Goal: Information Seeking & Learning: Learn about a topic

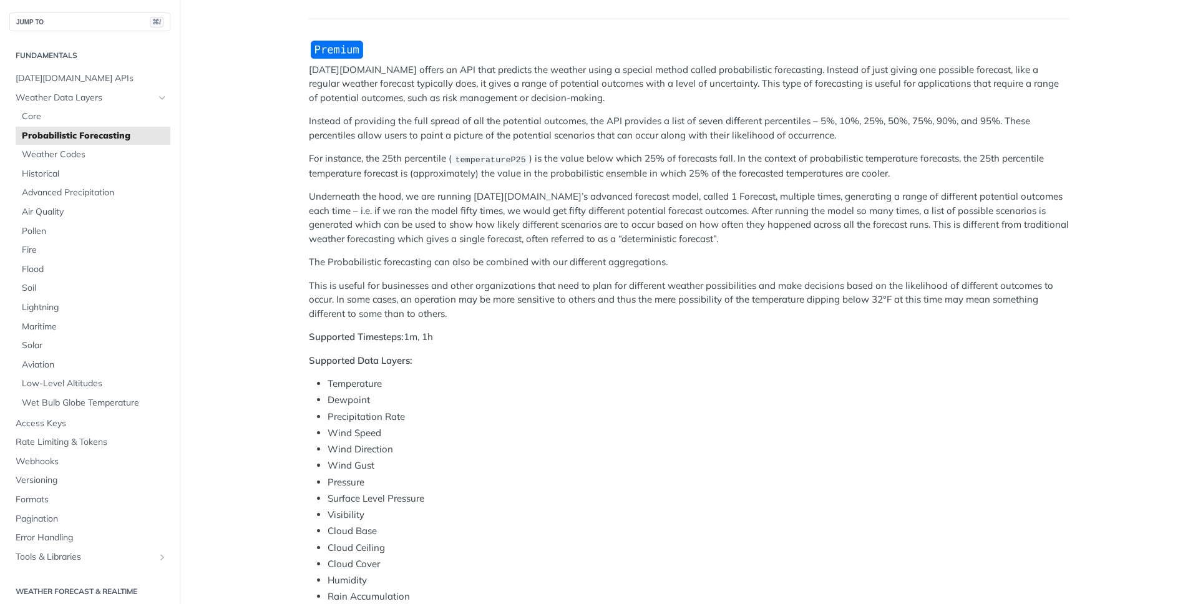
scroll to position [109, 0]
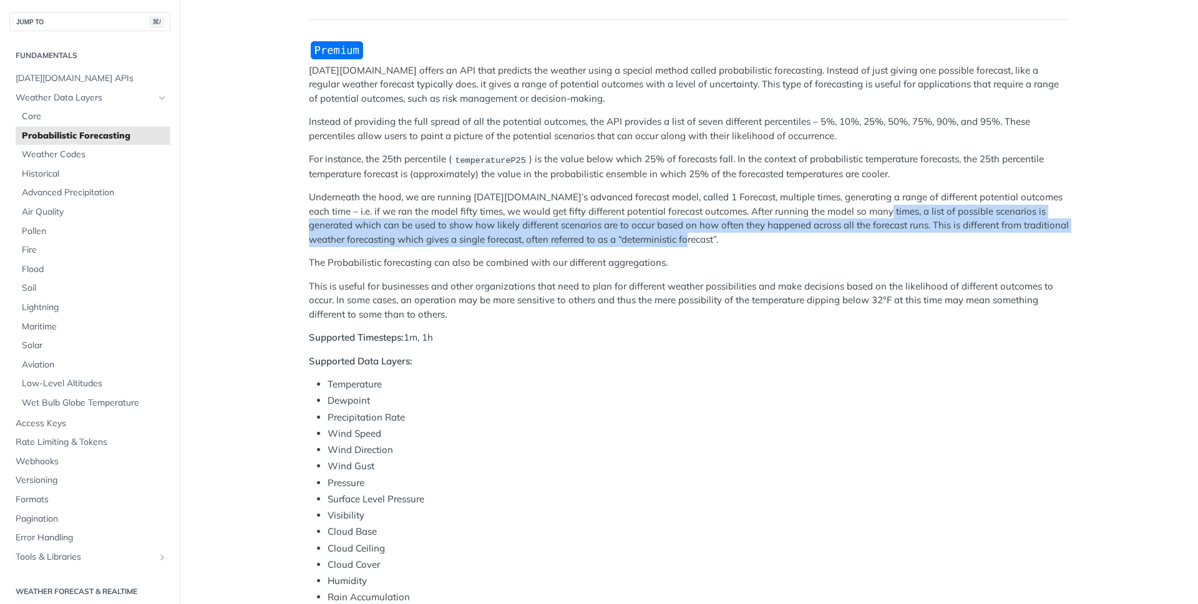
drag, startPoint x: 872, startPoint y: 212, endPoint x: 863, endPoint y: 245, distance: 34.8
click at [863, 245] on p "Underneath the hood, we are running [DATE][DOMAIN_NAME]’s advanced forecast mod…" at bounding box center [689, 218] width 760 height 56
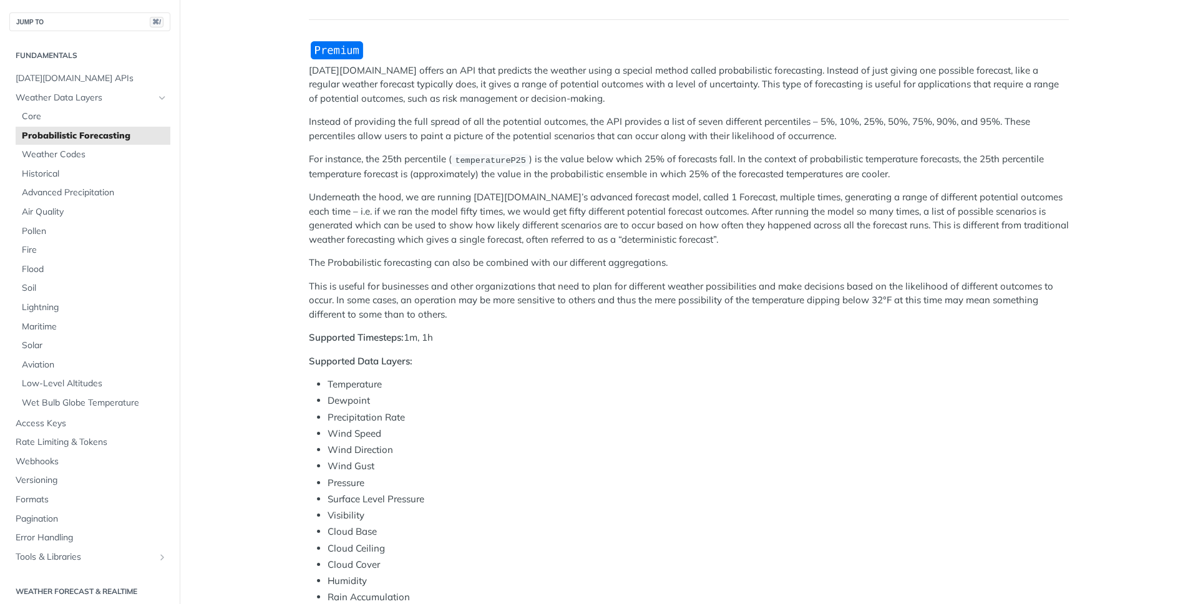
click at [853, 260] on p "The Probabilistic forecasting can also be combined with our different aggregati…" at bounding box center [689, 263] width 760 height 14
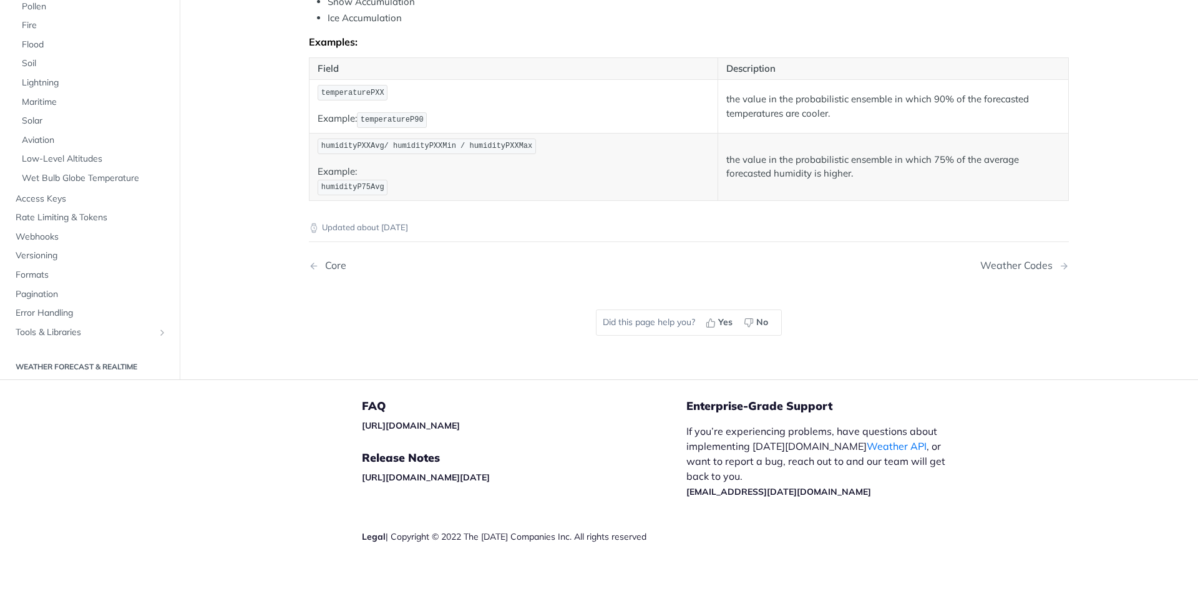
scroll to position [0, 0]
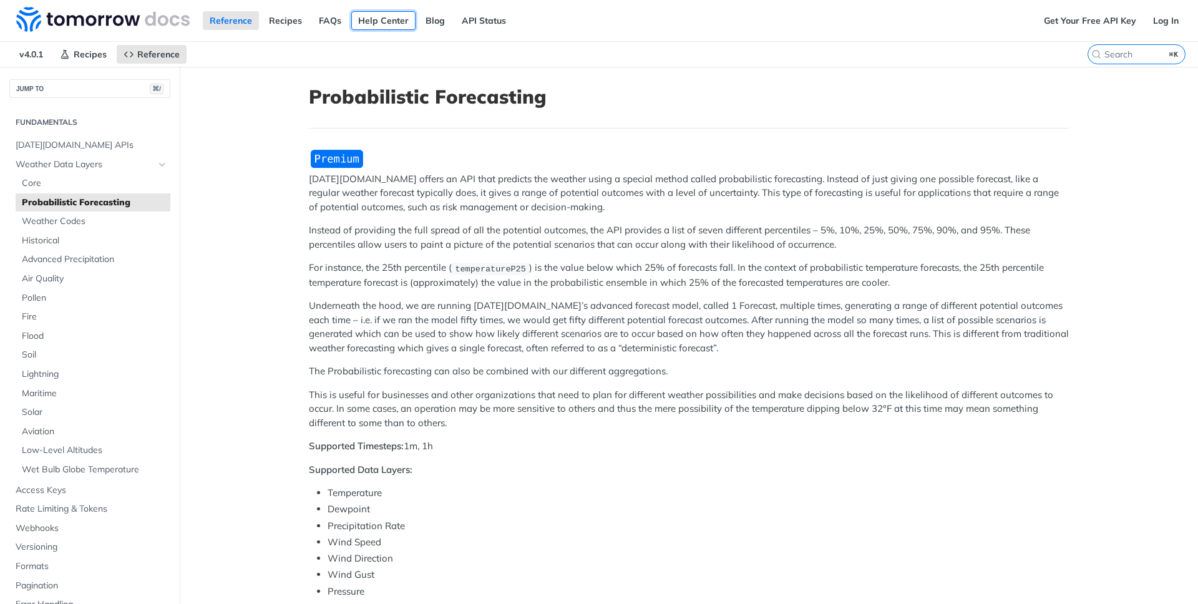
click at [381, 19] on link "Help Center" at bounding box center [383, 20] width 64 height 19
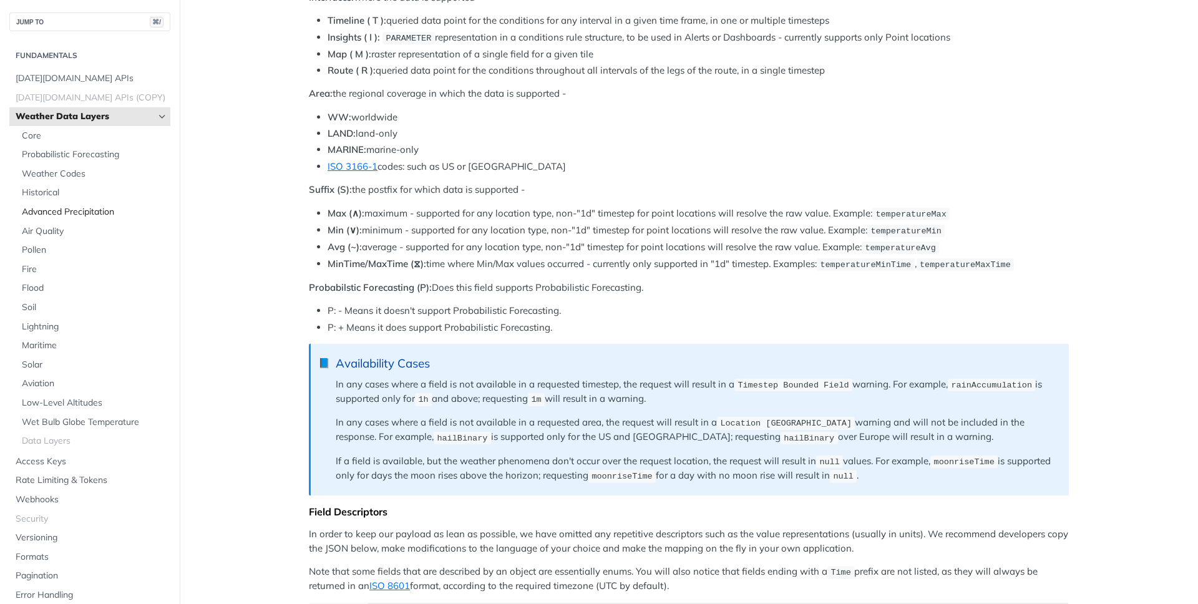
scroll to position [2, 0]
click at [109, 147] on span "Probabilistic Forecasting" at bounding box center [94, 152] width 145 height 12
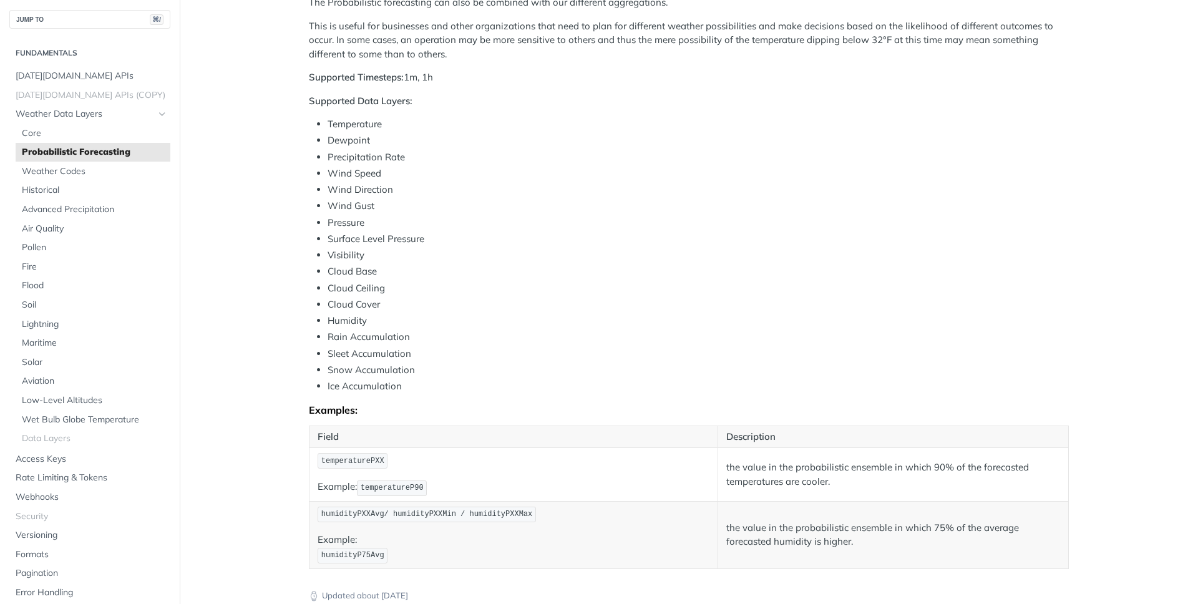
scroll to position [310, 0]
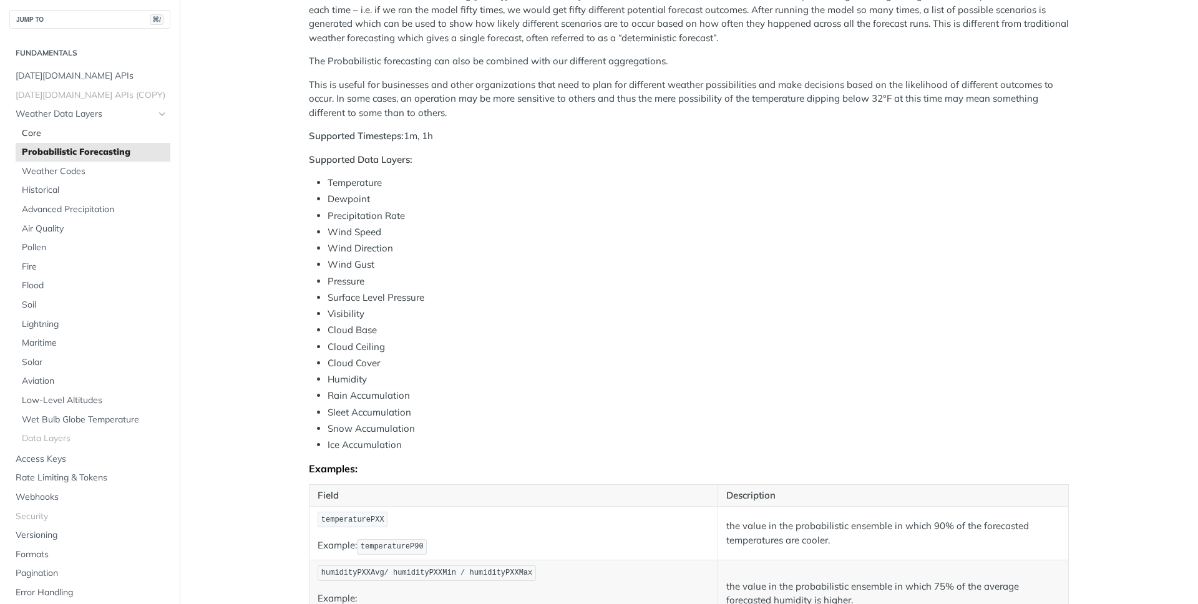
click at [63, 137] on span "Core" at bounding box center [94, 133] width 145 height 12
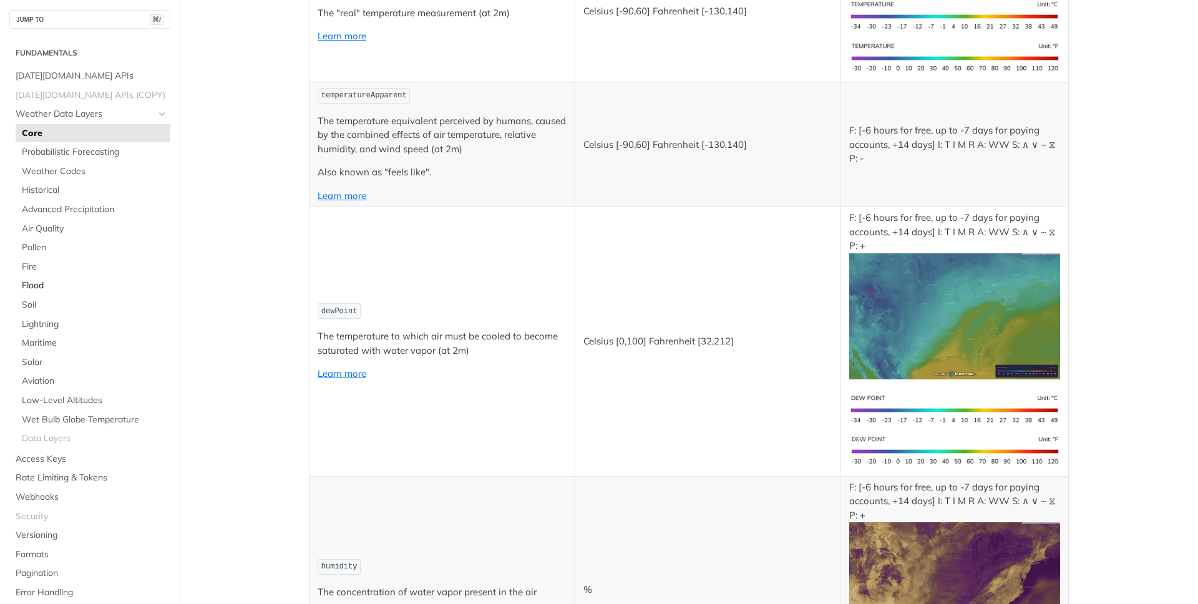
click at [90, 285] on span "Flood" at bounding box center [94, 286] width 145 height 12
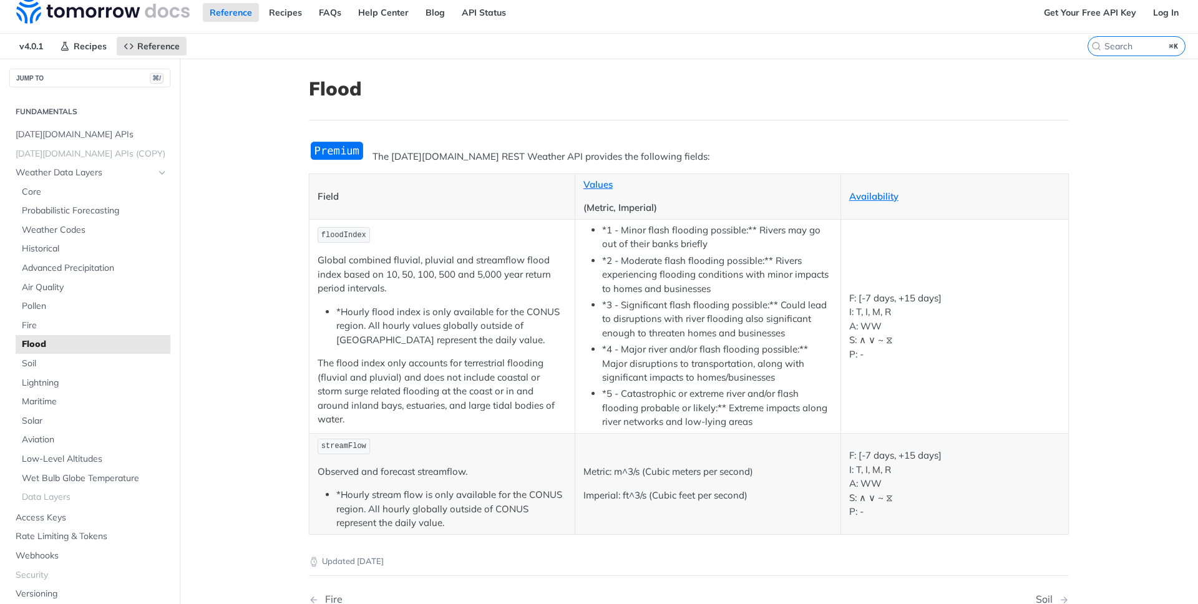
scroll to position [7, 0]
